Goal: Task Accomplishment & Management: Complete application form

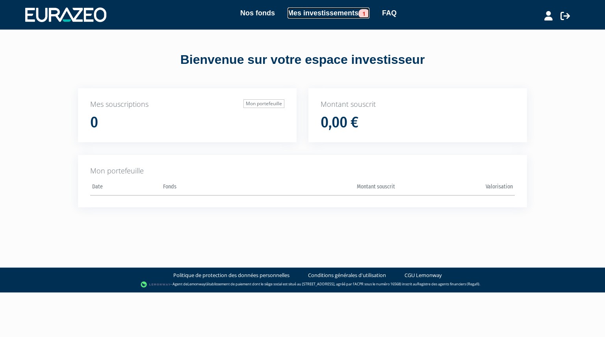
click at [328, 11] on link "Mes investissements 1" at bounding box center [329, 12] width 82 height 11
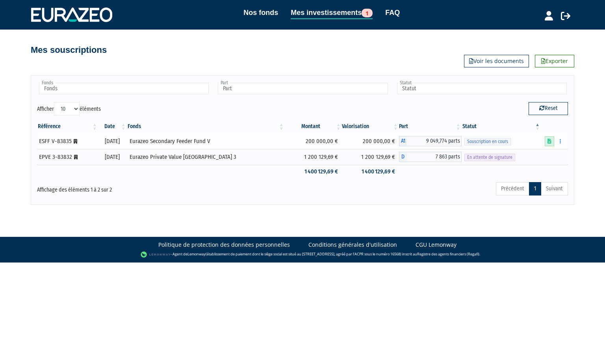
click at [551, 139] on icon at bounding box center [550, 141] width 4 height 5
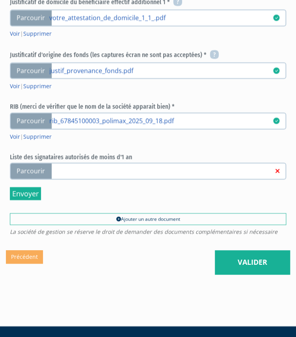
scroll to position [902, 0]
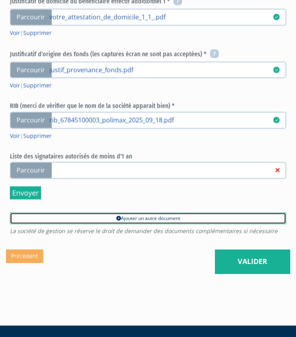
click at [121, 221] on link "Ajouter un autre document" at bounding box center [148, 218] width 276 height 12
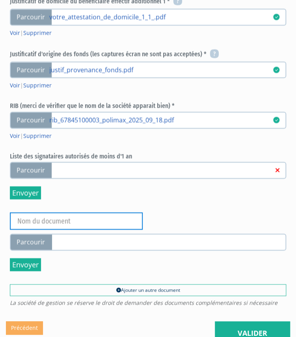
click at [81, 224] on input "text" at bounding box center [76, 220] width 133 height 17
type input "Organigramme signé"
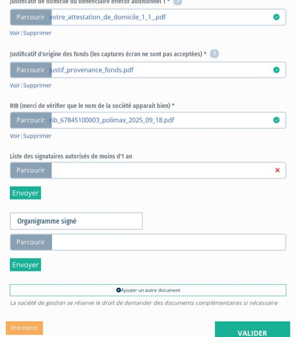
click at [45, 238] on span "Parcourir" at bounding box center [31, 241] width 42 height 17
click at [0, 0] on input "Parcourir" at bounding box center [0, 0] width 0 height 0
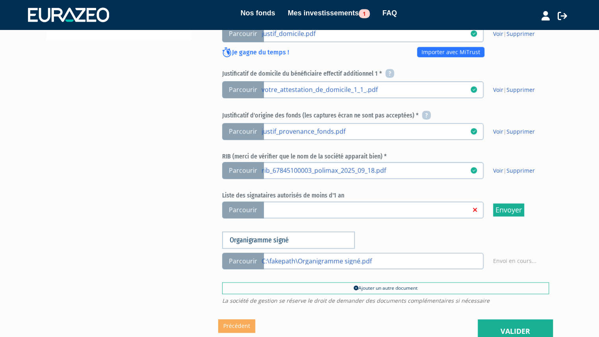
scroll to position [473, 0]
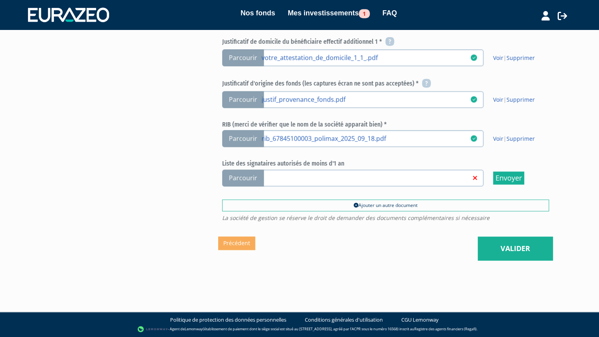
scroll to position [422, 0]
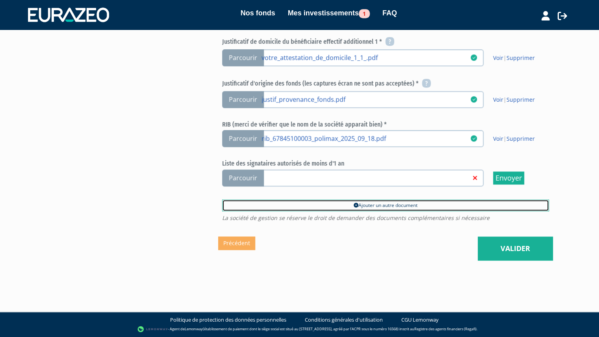
click at [357, 206] on link "Ajouter un autre document" at bounding box center [385, 205] width 327 height 12
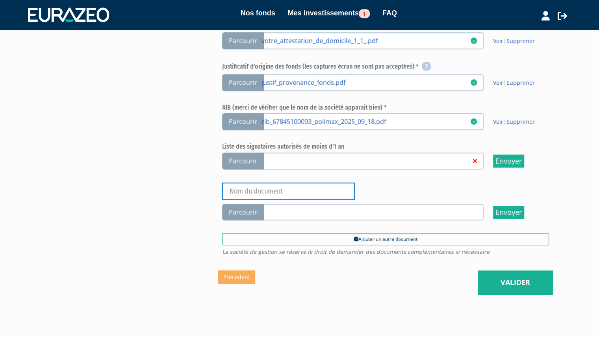
click at [250, 200] on input "text" at bounding box center [288, 190] width 133 height 17
type input "Organigramme signé"
click at [245, 221] on span "Parcourir" at bounding box center [243, 212] width 42 height 17
click at [0, 0] on input "Parcourir" at bounding box center [0, 0] width 0 height 0
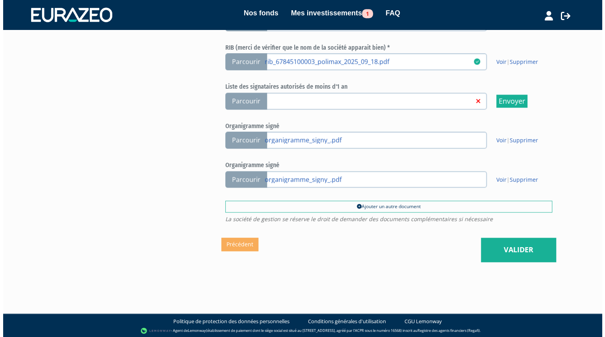
scroll to position [501, 0]
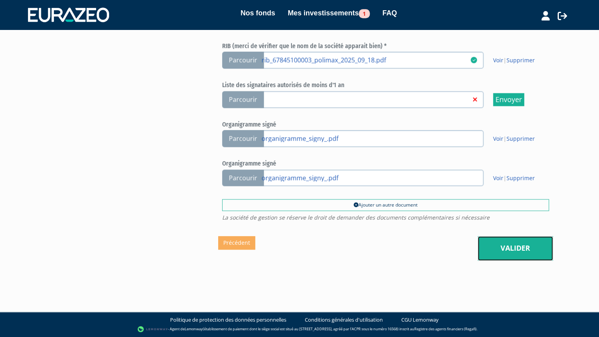
click at [503, 253] on link "Valider" at bounding box center [515, 248] width 75 height 24
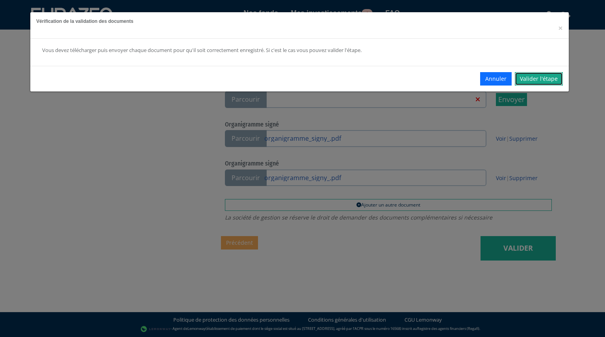
click at [531, 80] on link "Valider l'étape" at bounding box center [539, 78] width 48 height 13
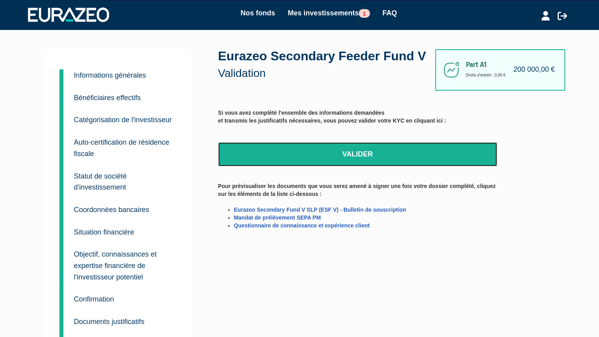
drag, startPoint x: 369, startPoint y: 177, endPoint x: 333, endPoint y: 32, distance: 149.5
click at [369, 167] on link "Valider" at bounding box center [357, 154] width 279 height 24
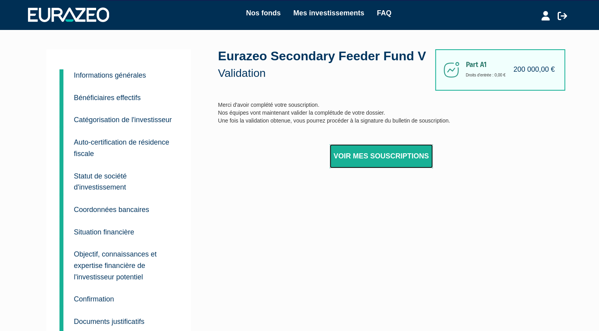
click at [354, 169] on link "Voir mes souscriptions" at bounding box center [381, 156] width 103 height 24
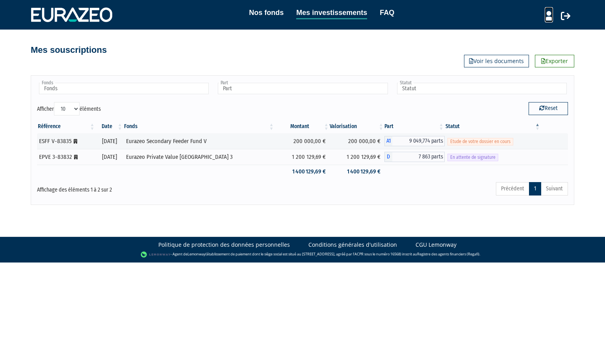
click at [549, 15] on icon at bounding box center [549, 15] width 8 height 9
click at [531, 30] on link "Mon profil" at bounding box center [535, 32] width 63 height 11
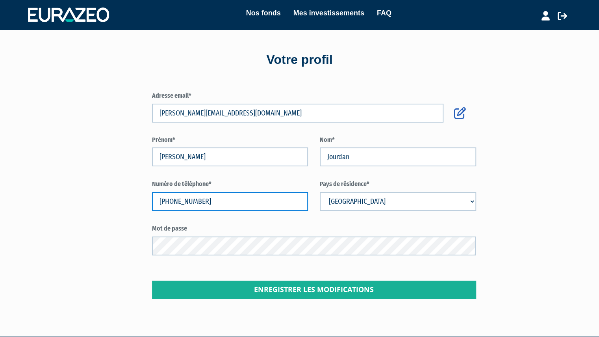
click at [173, 199] on input "+33065019432" at bounding box center [230, 201] width 156 height 19
type input "+3365019432"
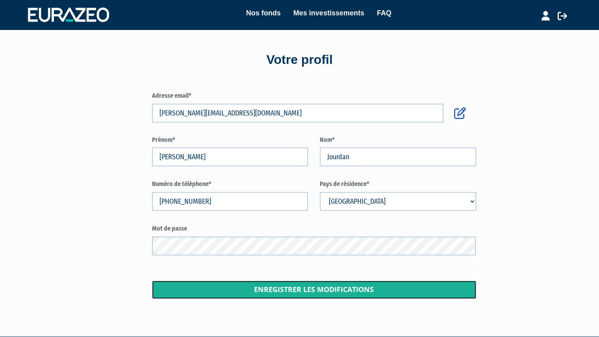
click at [314, 289] on button "Enregistrer les modifications" at bounding box center [314, 290] width 324 height 18
click at [270, 285] on button "Enregistrer les modifications" at bounding box center [314, 290] width 324 height 18
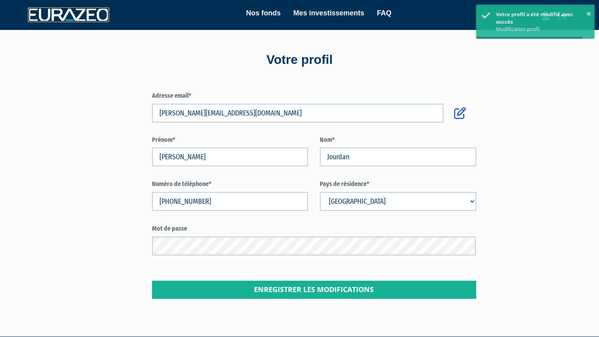
click at [81, 18] on img at bounding box center [68, 14] width 81 height 14
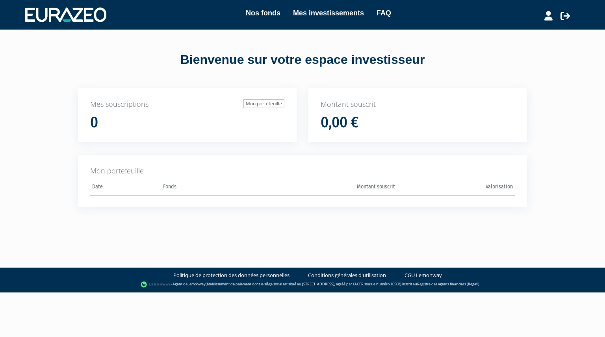
click at [544, 20] on div "Mon profil Mes structures" at bounding box center [544, 14] width 59 height 15
click at [545, 19] on icon at bounding box center [549, 15] width 8 height 9
click at [519, 31] on link "Mon profil" at bounding box center [534, 32] width 63 height 11
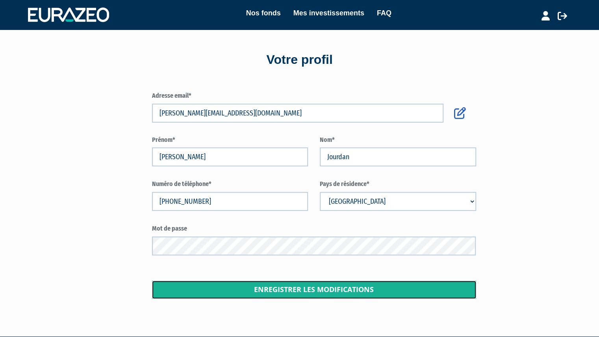
click at [301, 292] on button "Enregistrer les modifications" at bounding box center [314, 290] width 324 height 18
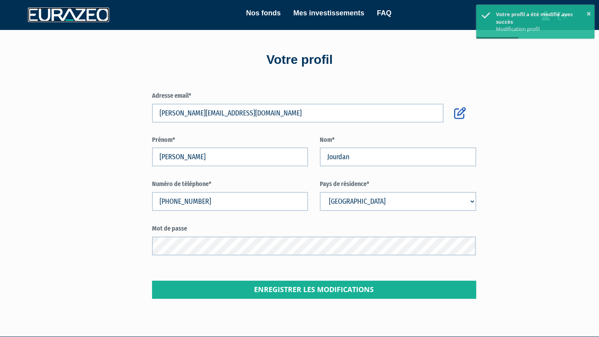
click at [45, 16] on img at bounding box center [68, 14] width 81 height 14
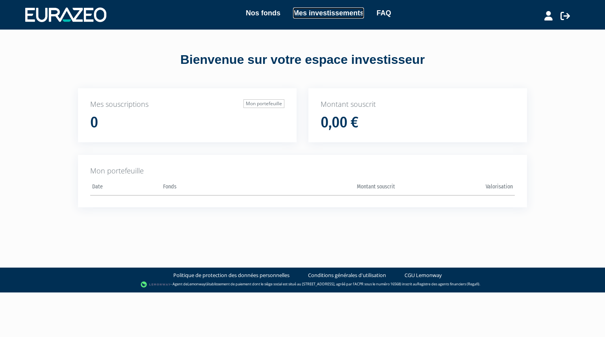
click at [323, 12] on link "Mes investissements" at bounding box center [328, 12] width 71 height 11
